Goal: Information Seeking & Learning: Learn about a topic

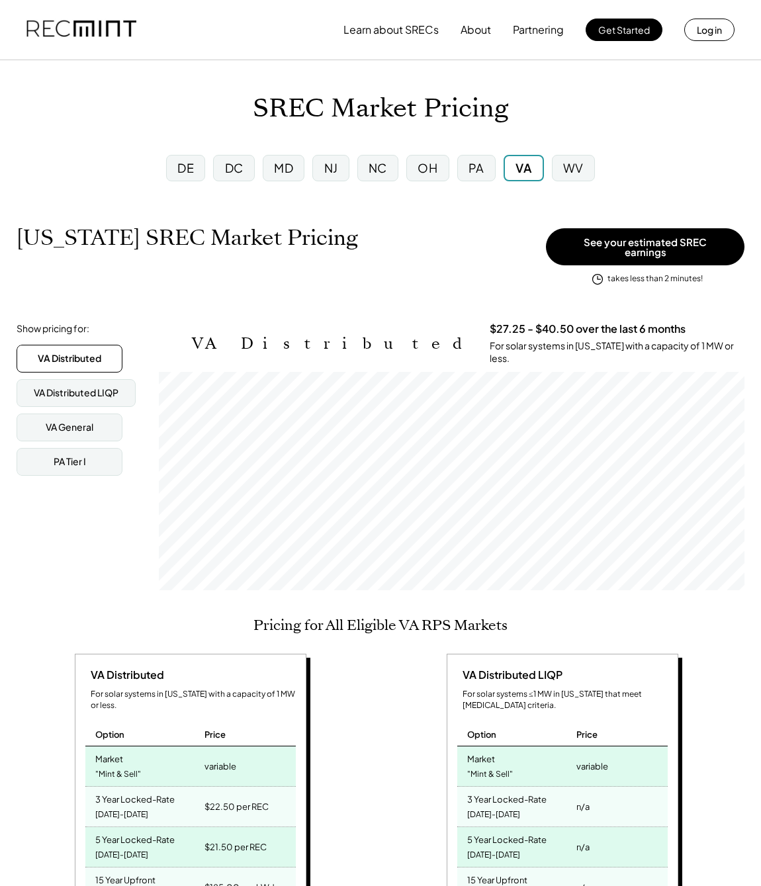
scroll to position [218, 586]
click at [222, 170] on div "DC" at bounding box center [233, 168] width 41 height 26
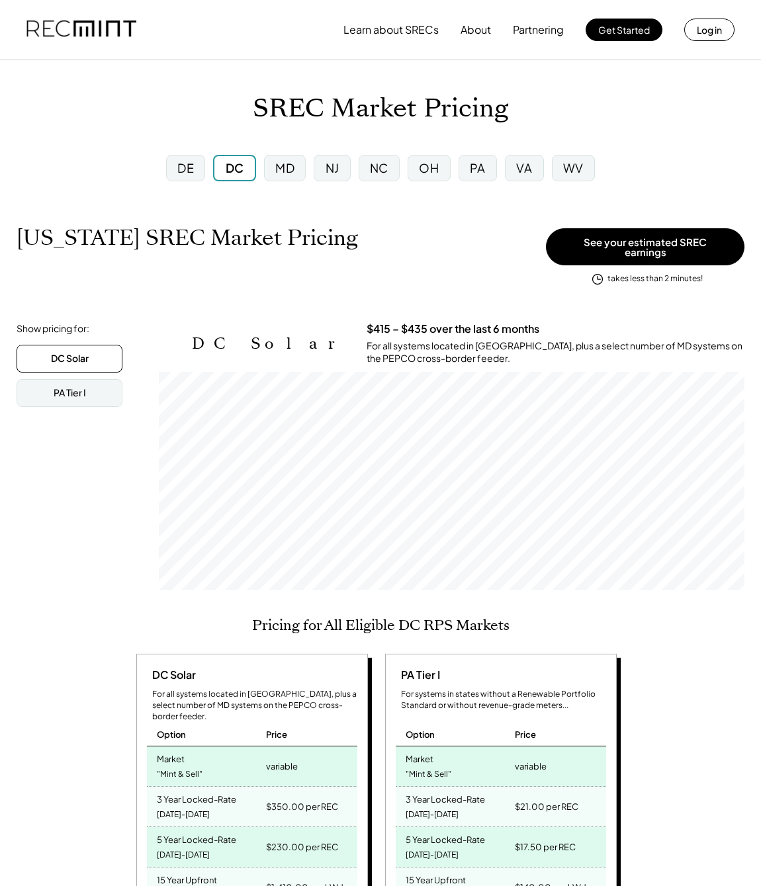
scroll to position [218, 586]
click at [289, 172] on div "MD" at bounding box center [284, 168] width 19 height 17
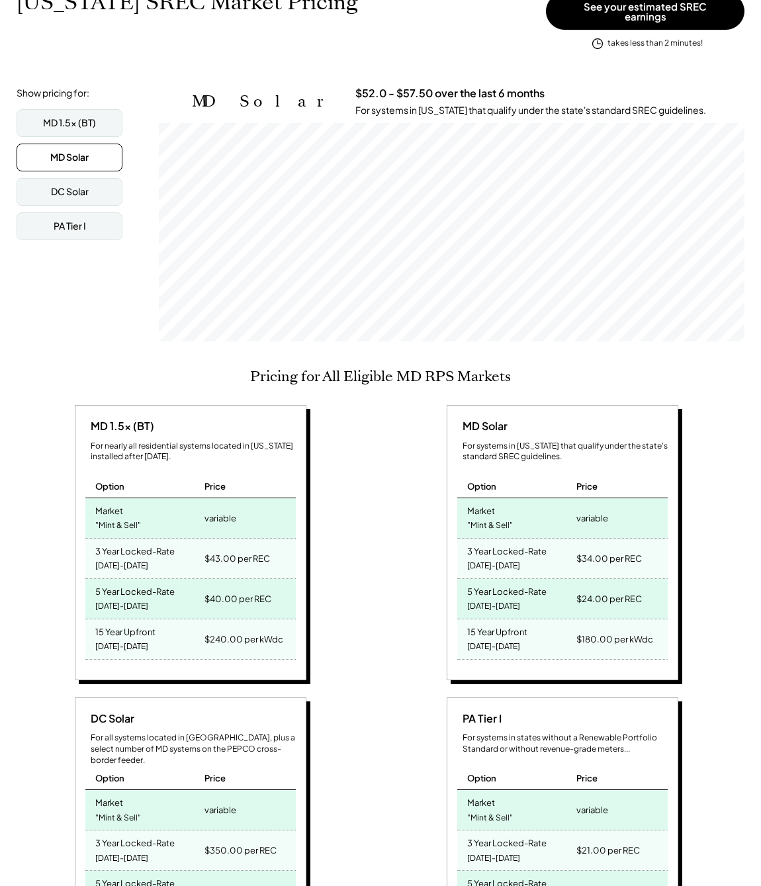
scroll to position [235, 0]
click at [62, 117] on div "MD 1.5x (BT)" at bounding box center [69, 123] width 53 height 13
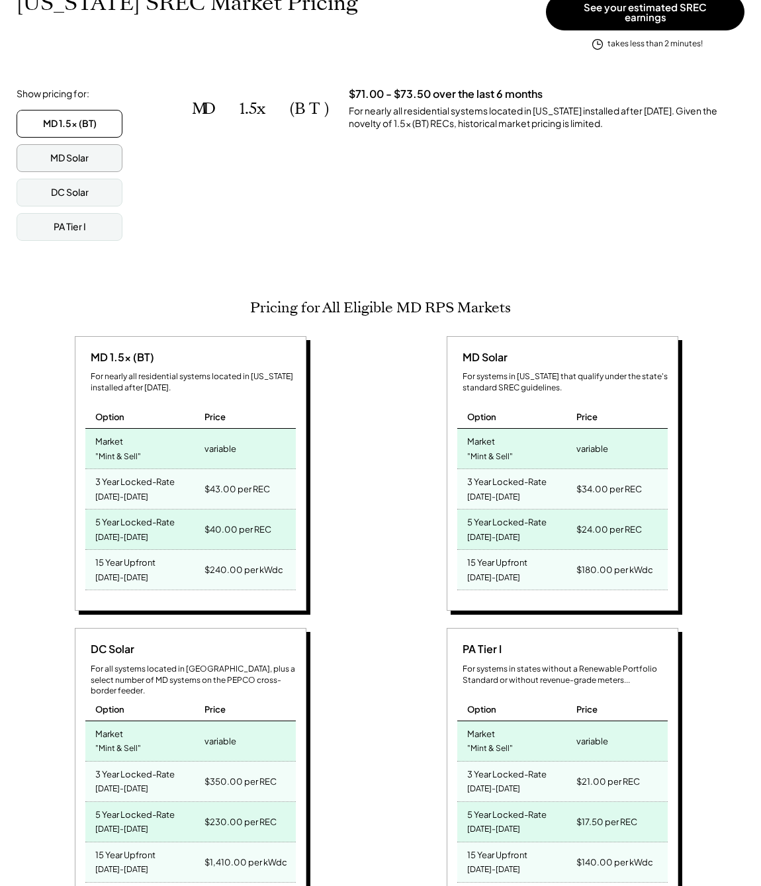
click at [49, 144] on div "MD Solar" at bounding box center [70, 158] width 106 height 28
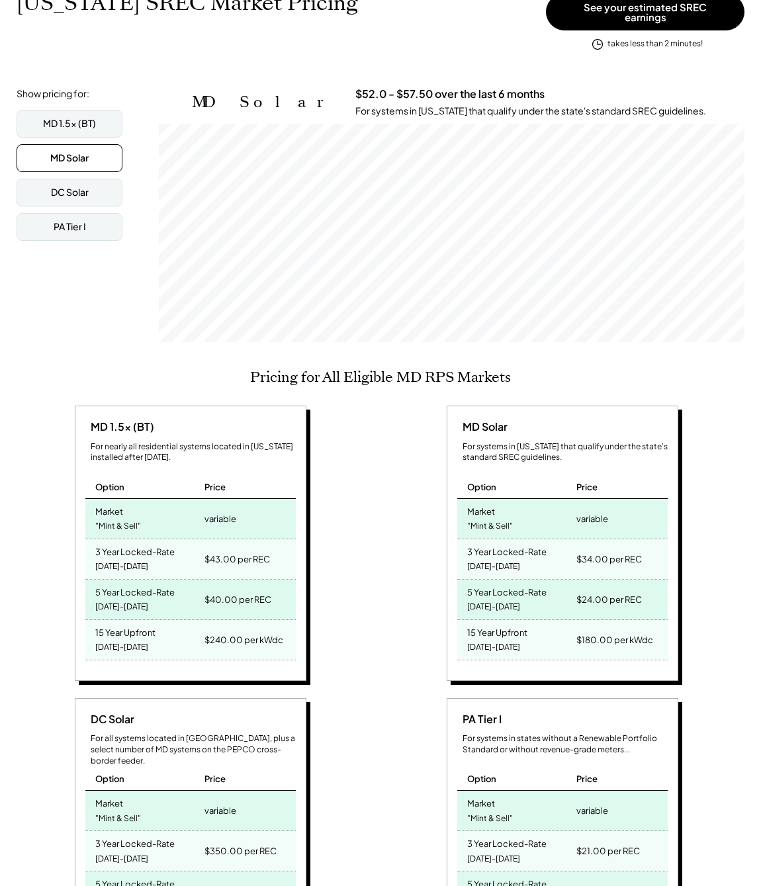
scroll to position [218, 586]
click at [56, 117] on div "MD 1.5x (BT)" at bounding box center [69, 123] width 53 height 13
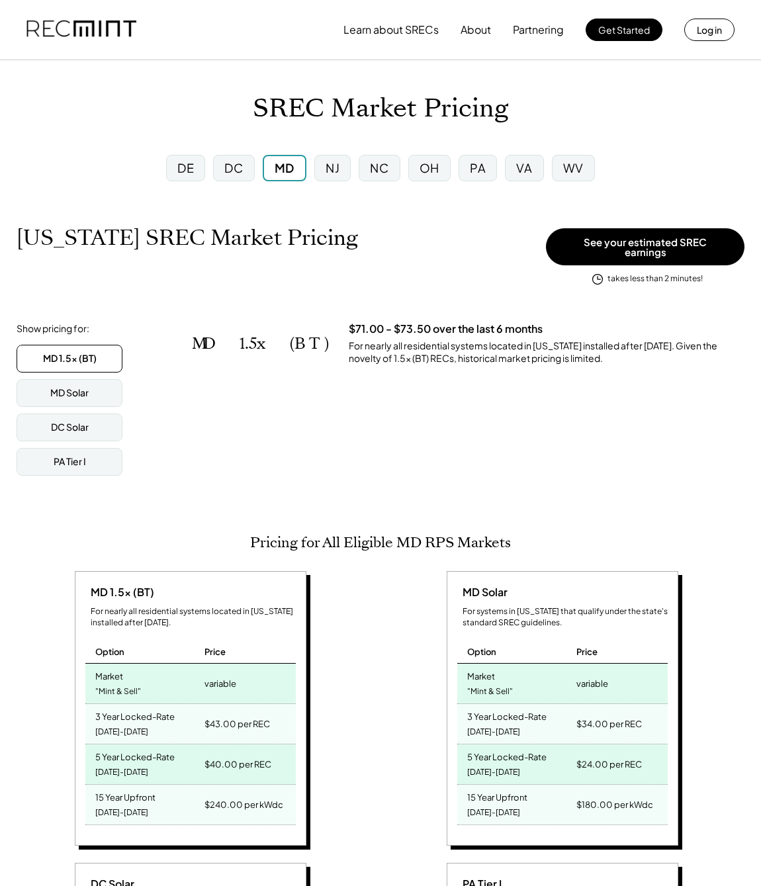
scroll to position [0, 0]
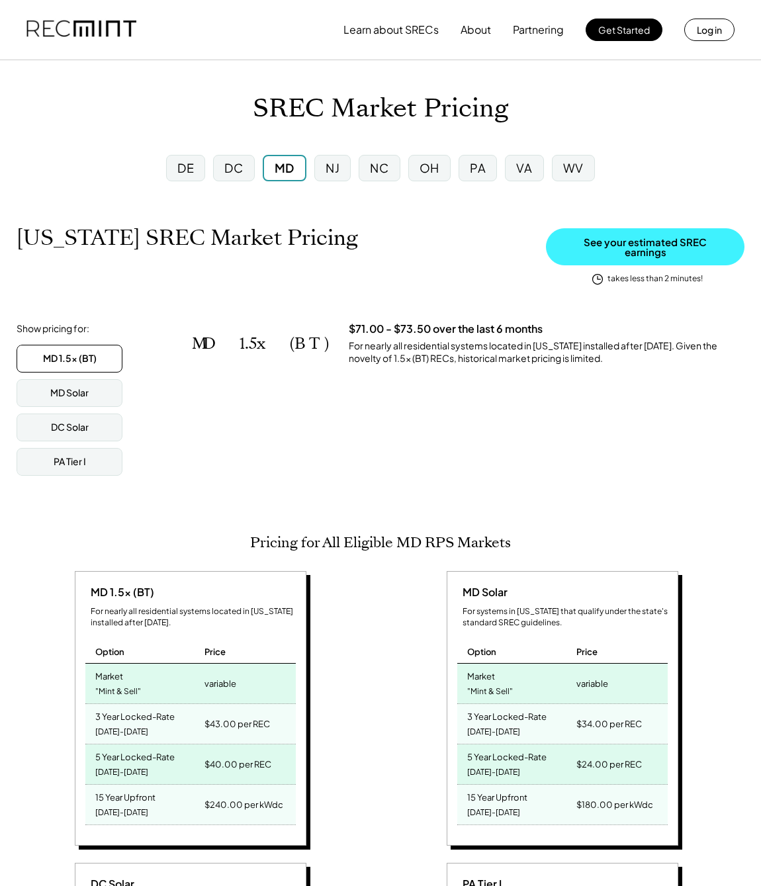
click at [612, 246] on button "See your estimated SREC earnings" at bounding box center [645, 246] width 199 height 37
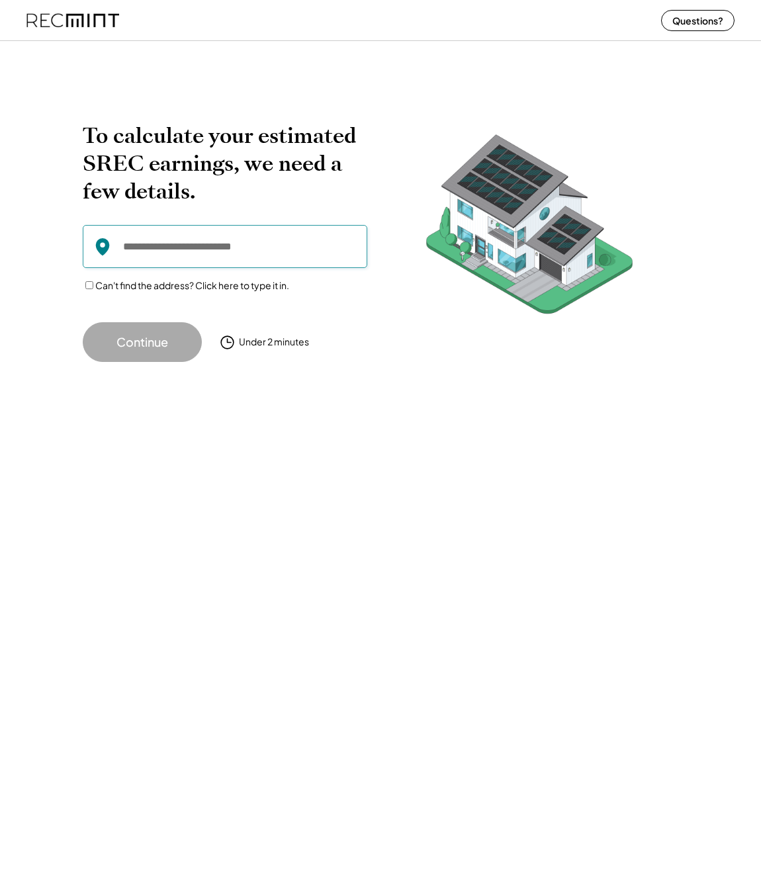
click at [208, 246] on input "input" at bounding box center [225, 246] width 285 height 43
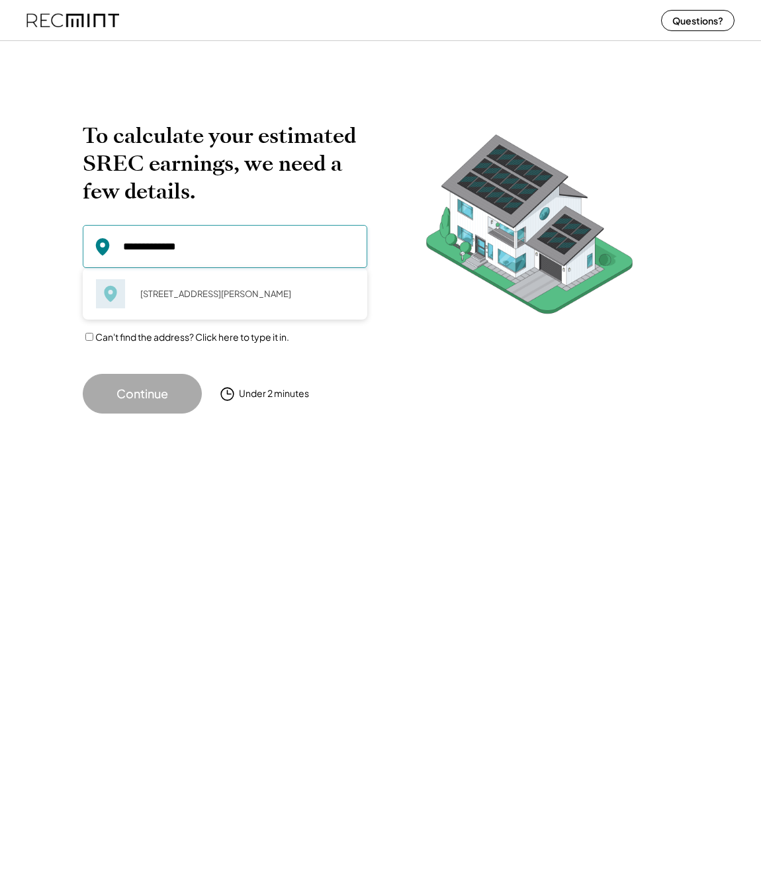
type input "**********"
click at [184, 295] on div "[STREET_ADDRESS][PERSON_NAME]" at bounding box center [243, 294] width 222 height 19
type input "**********"
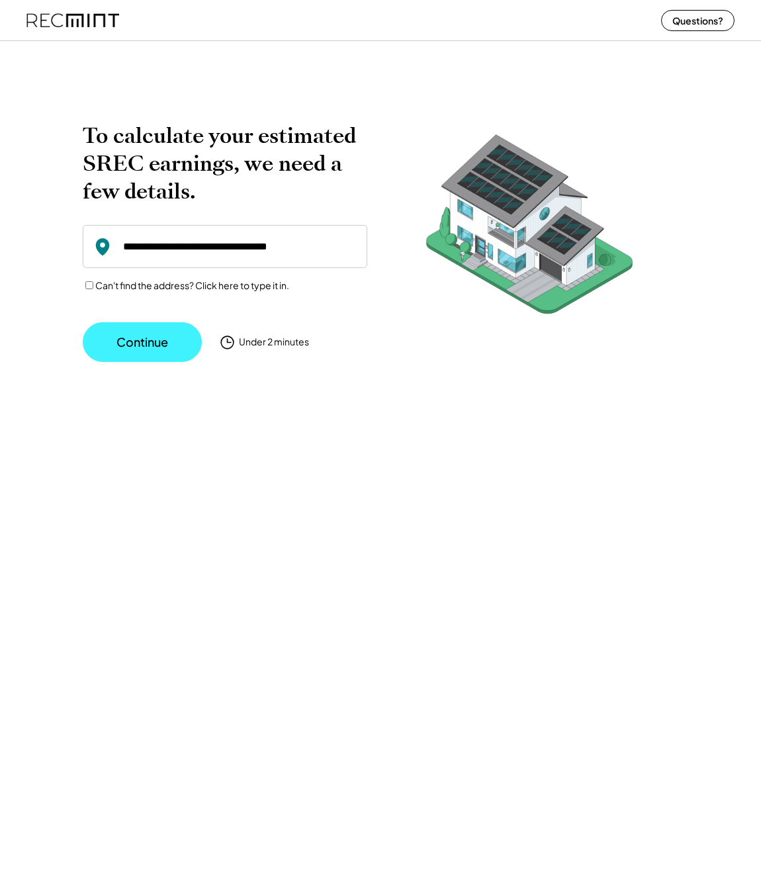
click at [159, 340] on button "Continue" at bounding box center [142, 342] width 119 height 40
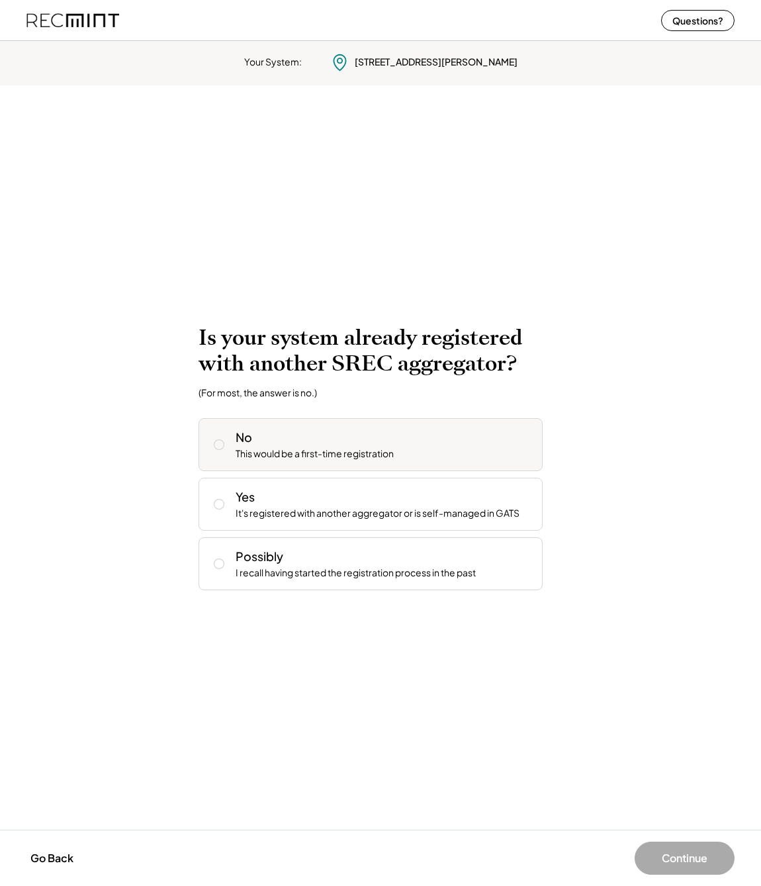
click at [228, 441] on button at bounding box center [219, 445] width 20 height 20
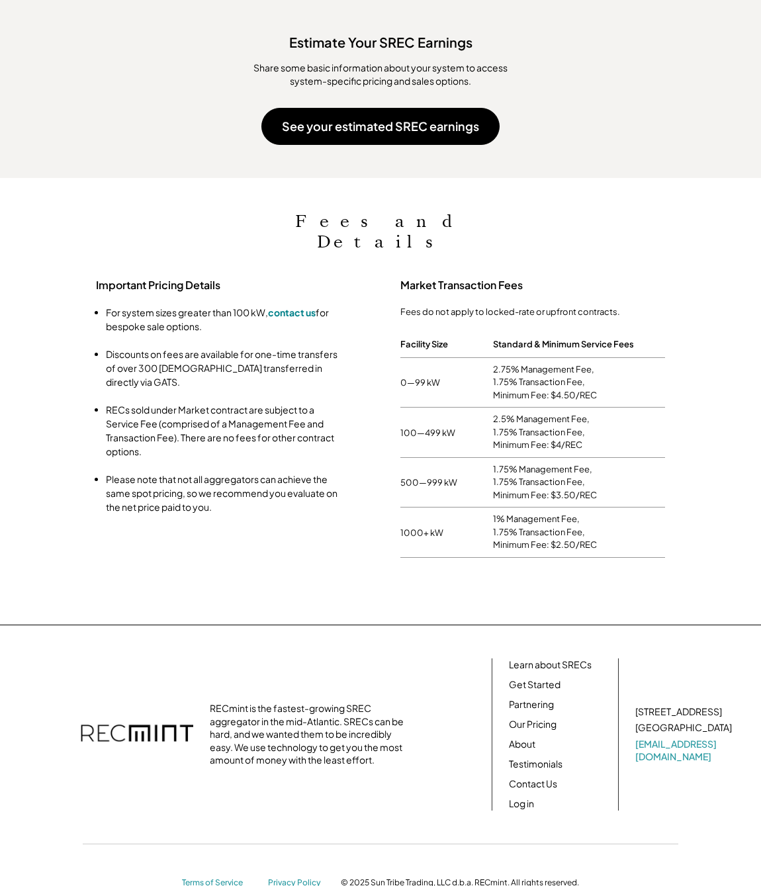
scroll to position [1277, 0]
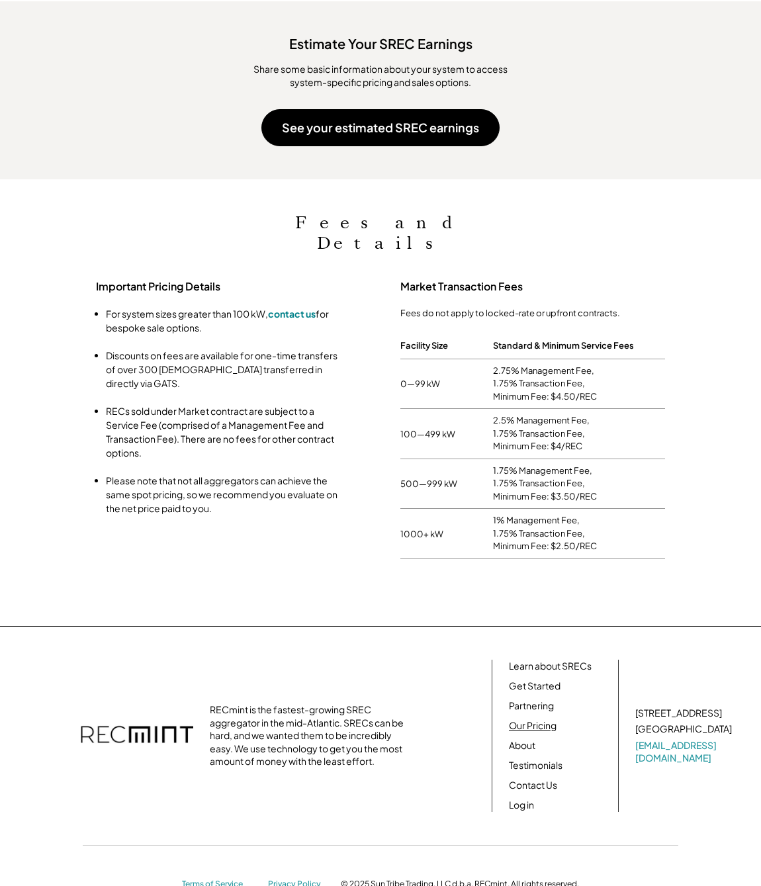
click at [549, 719] on link "Our Pricing" at bounding box center [533, 725] width 48 height 13
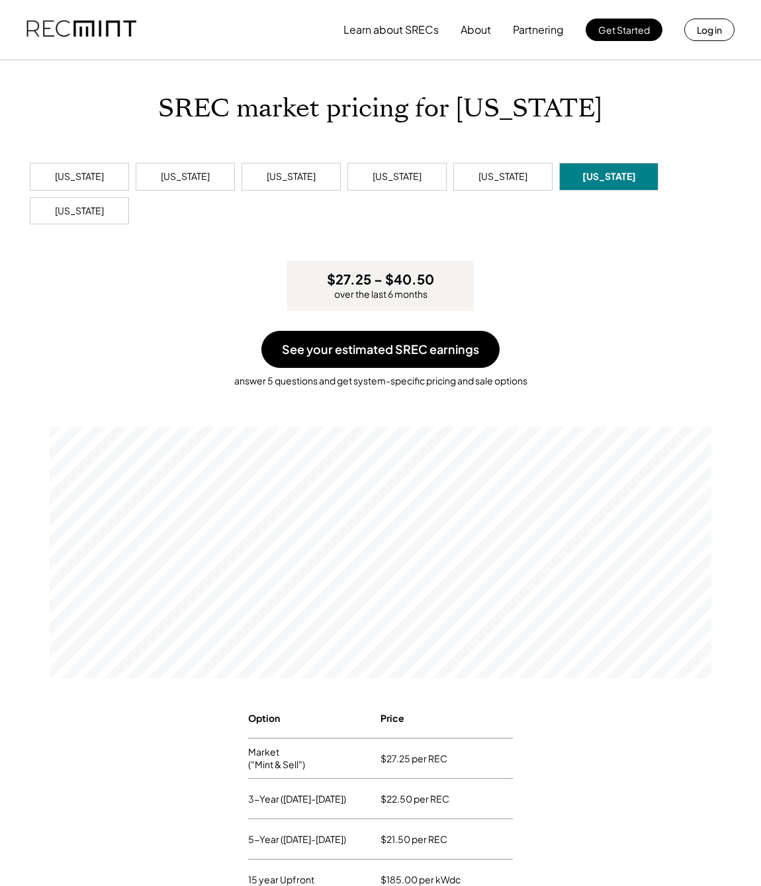
scroll to position [252, 662]
click at [202, 175] on div "District of Columbia" at bounding box center [185, 176] width 49 height 13
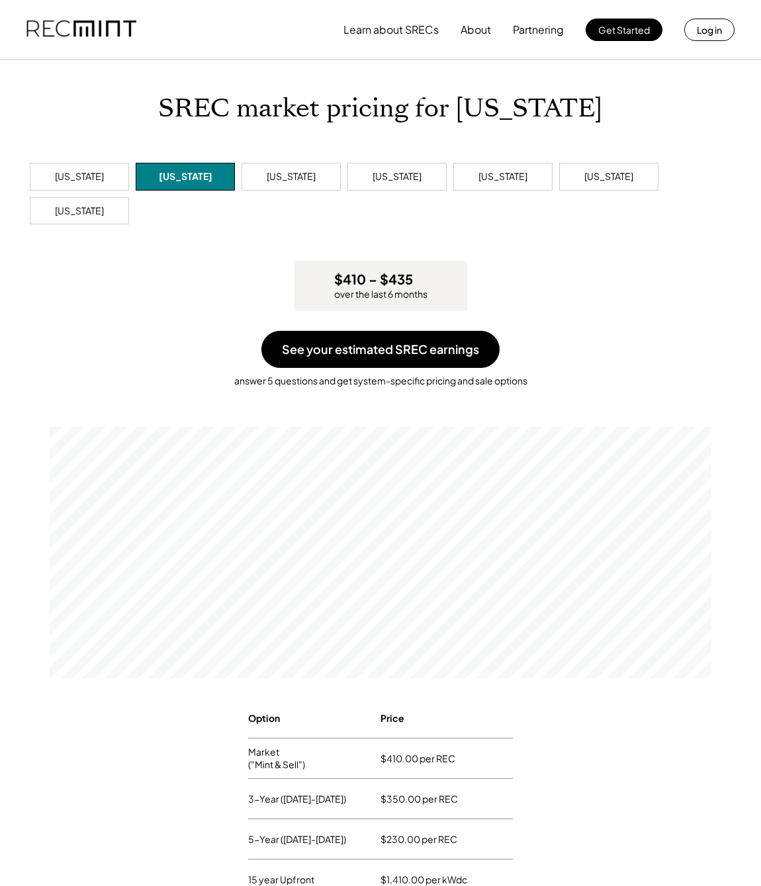
scroll to position [252, 662]
click at [280, 175] on div "Maryland" at bounding box center [291, 177] width 99 height 28
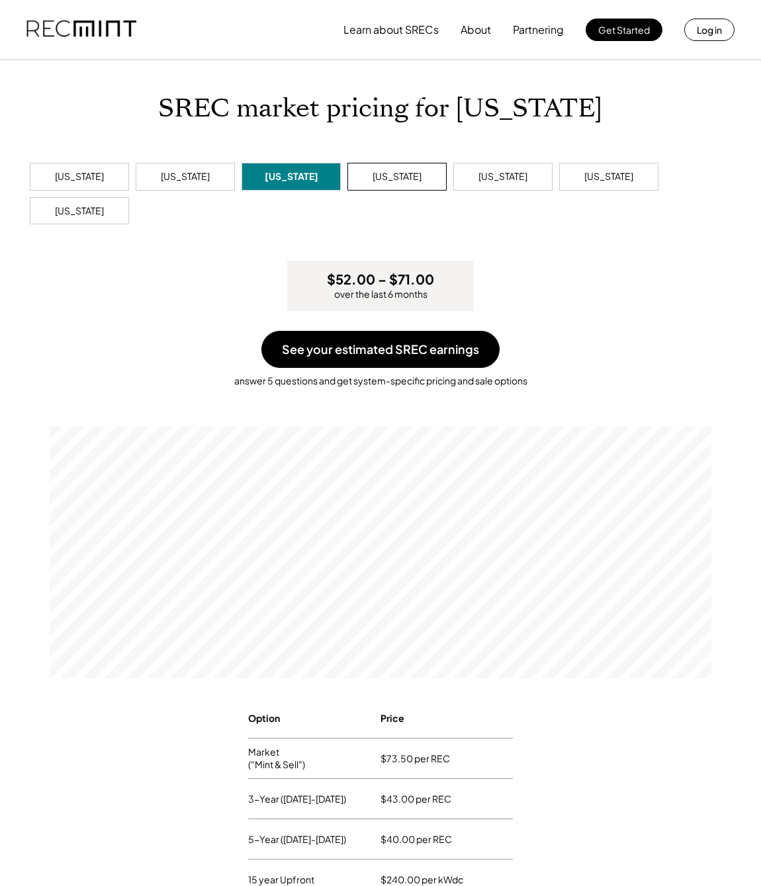
click at [399, 175] on div "Ohio" at bounding box center [397, 176] width 49 height 13
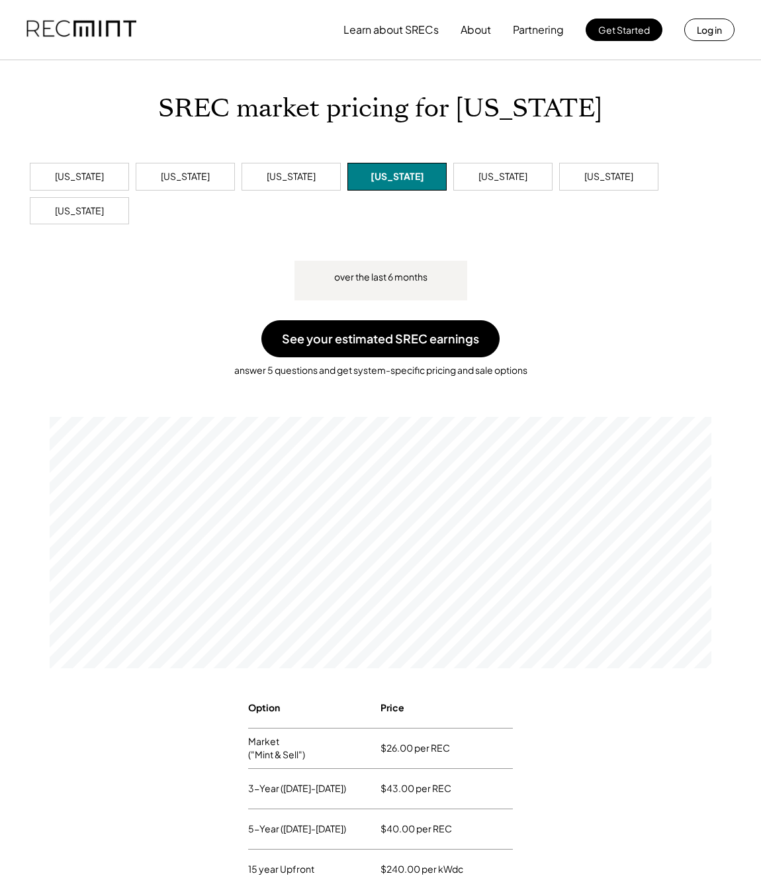
scroll to position [252, 662]
click at [482, 178] on div "Pennsylvania" at bounding box center [502, 177] width 99 height 28
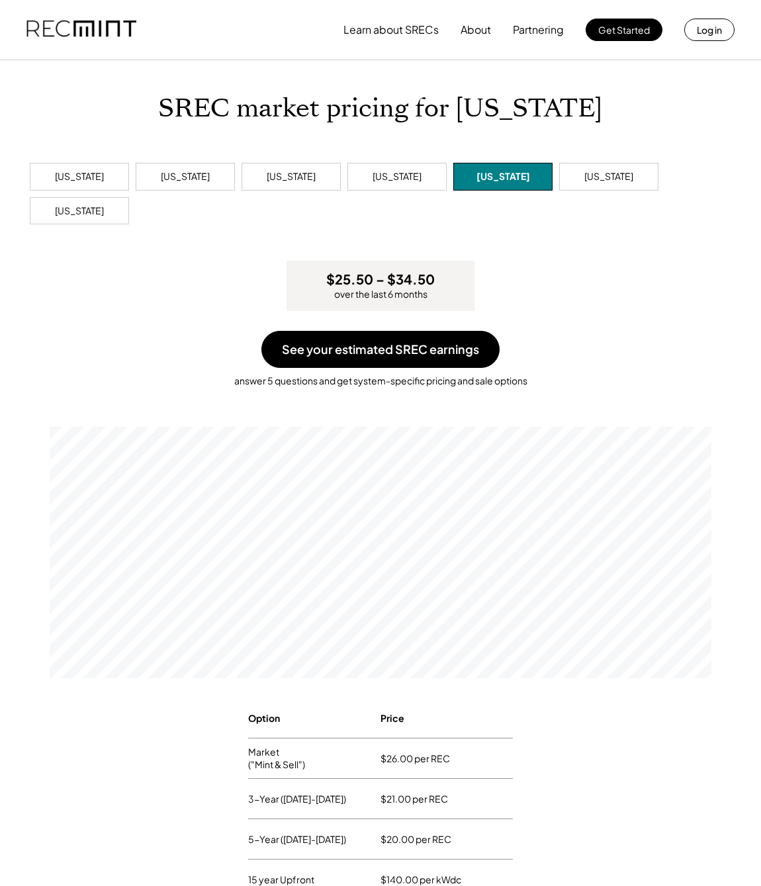
scroll to position [252, 662]
click at [104, 212] on div "West Virginia" at bounding box center [79, 211] width 49 height 13
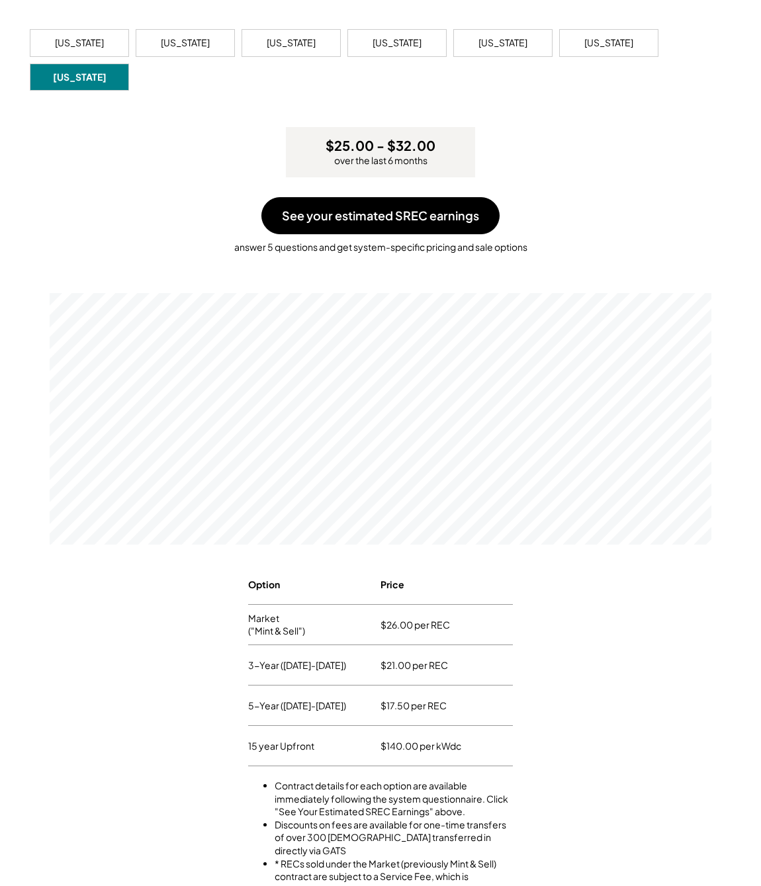
scroll to position [125, 0]
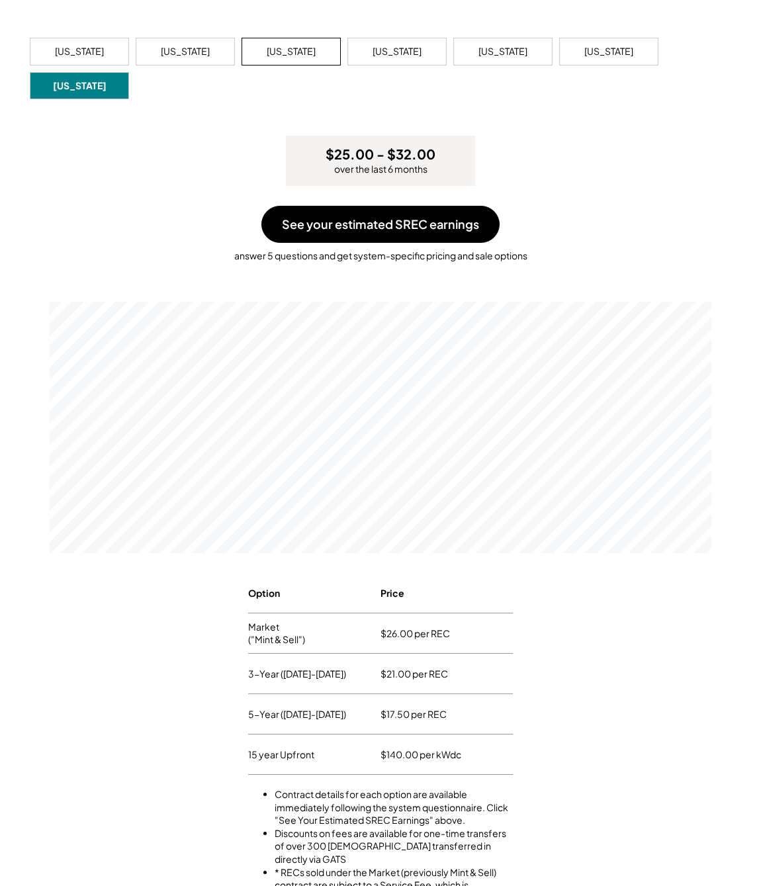
click at [304, 59] on div "Maryland" at bounding box center [291, 52] width 99 height 28
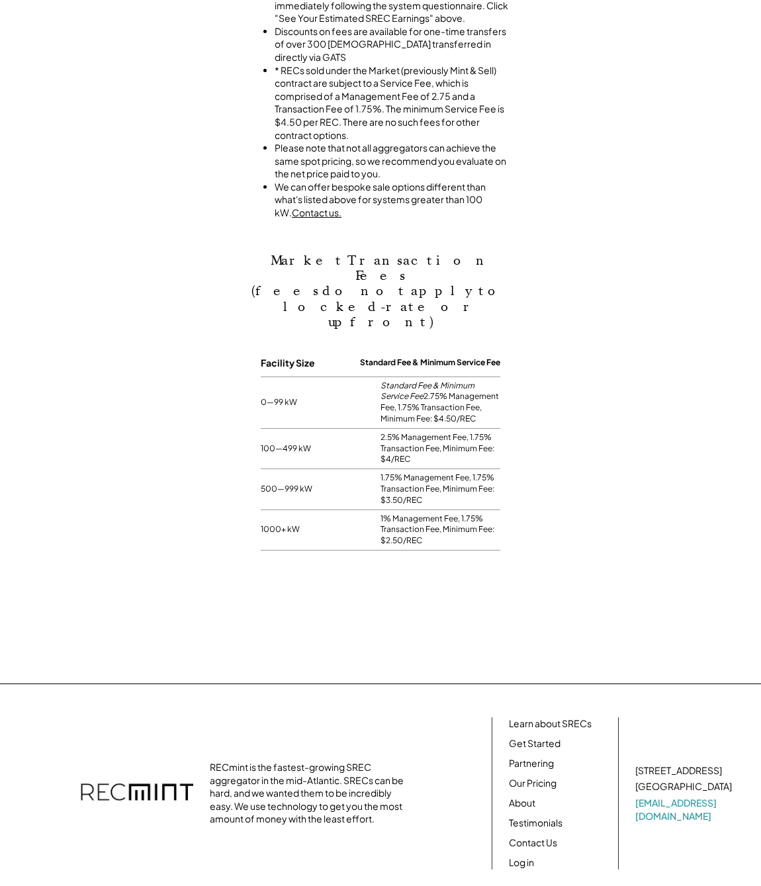
scroll to position [919, 0]
